Goal: Information Seeking & Learning: Learn about a topic

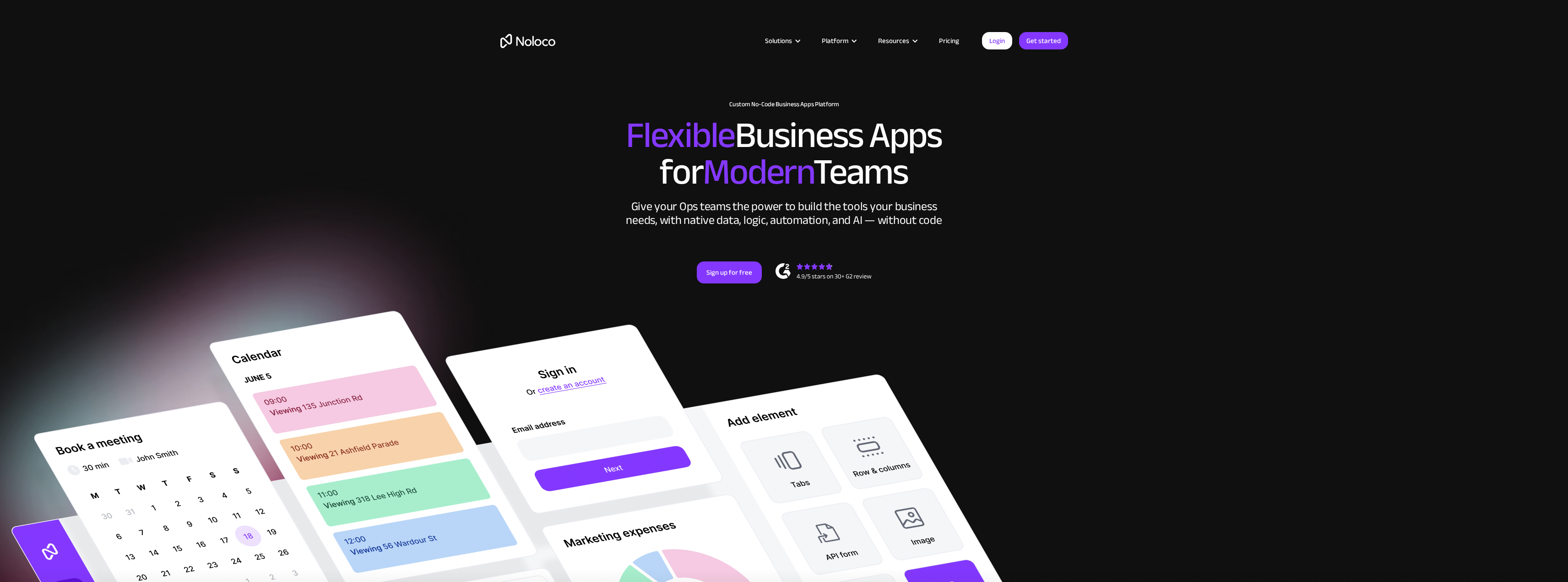
click at [953, 39] on link "Pricing" at bounding box center [949, 41] width 43 height 12
